Goal: Information Seeking & Learning: Learn about a topic

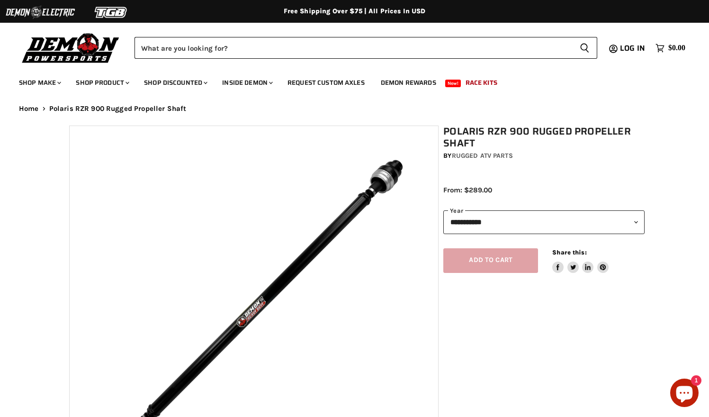
select select "******"
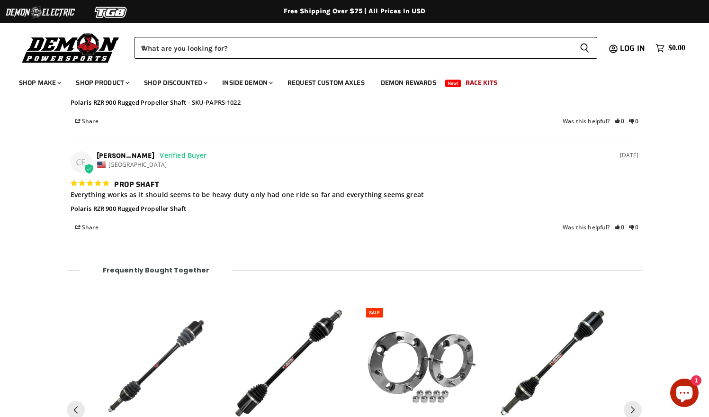
scroll to position [1206, 0]
